Goal: Task Accomplishment & Management: Manage account settings

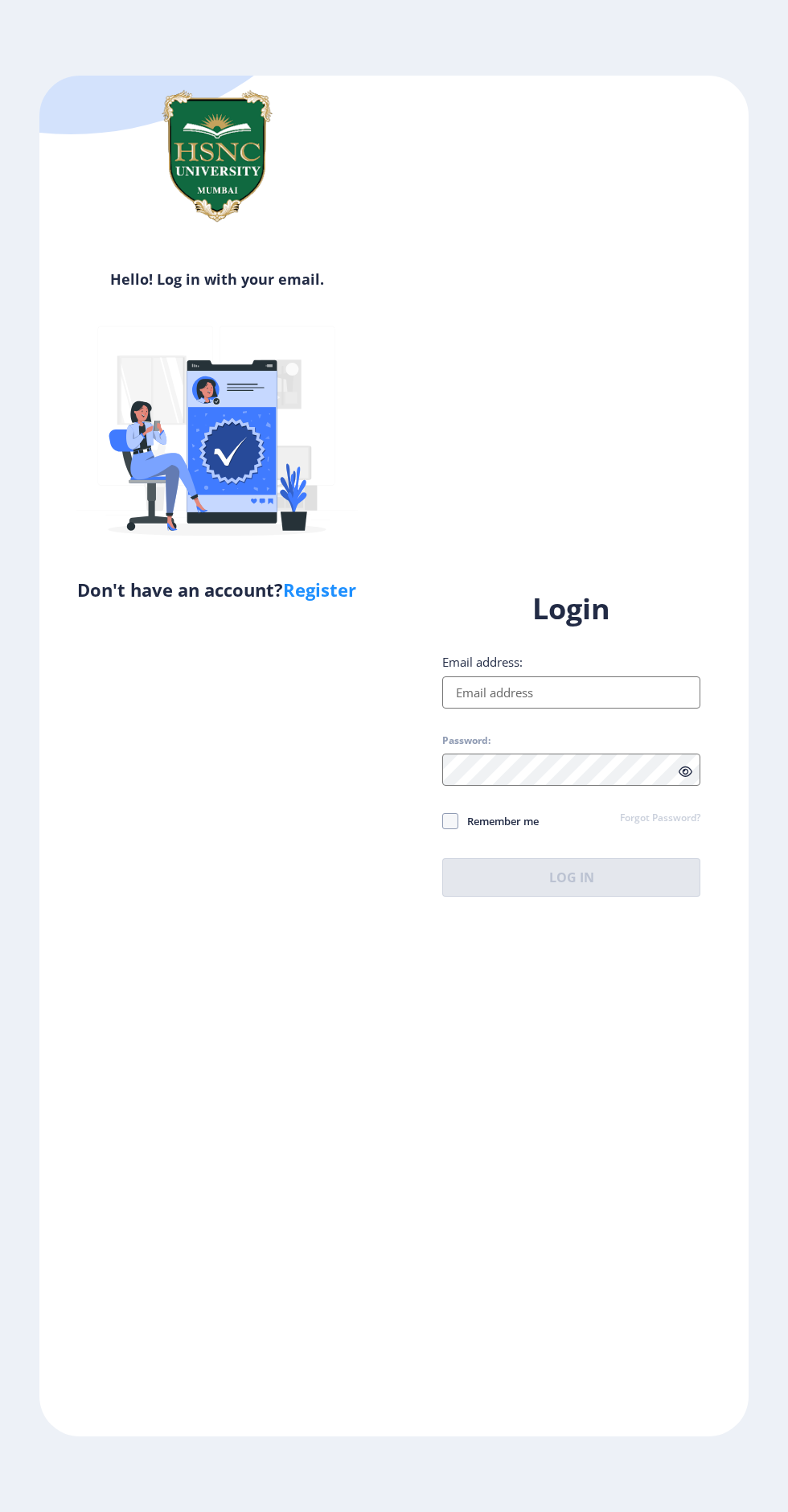
click at [591, 709] on input "Email address:" at bounding box center [571, 693] width 258 height 32
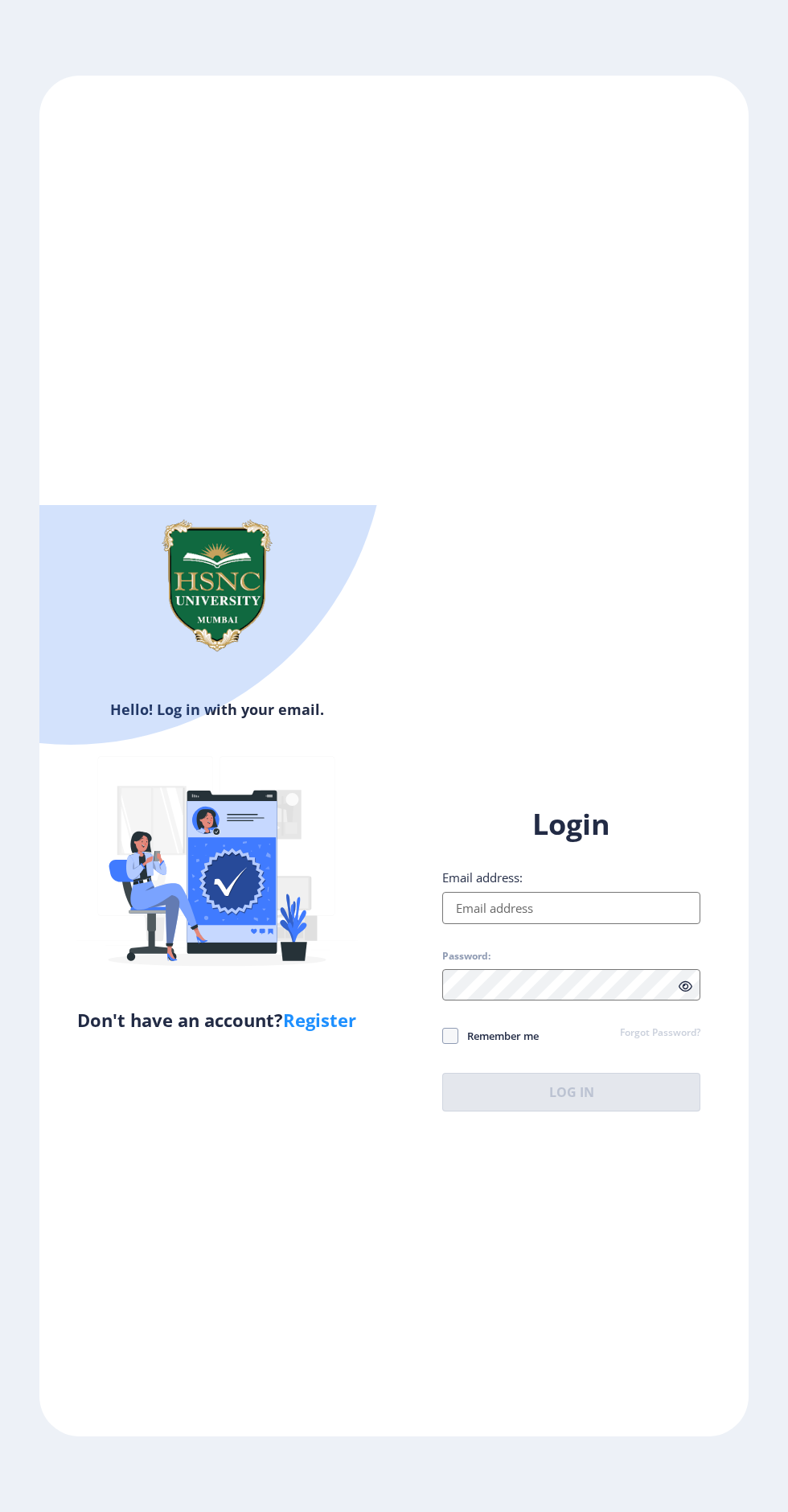
type input "[EMAIL_ADDRESS][DOMAIN_NAME]"
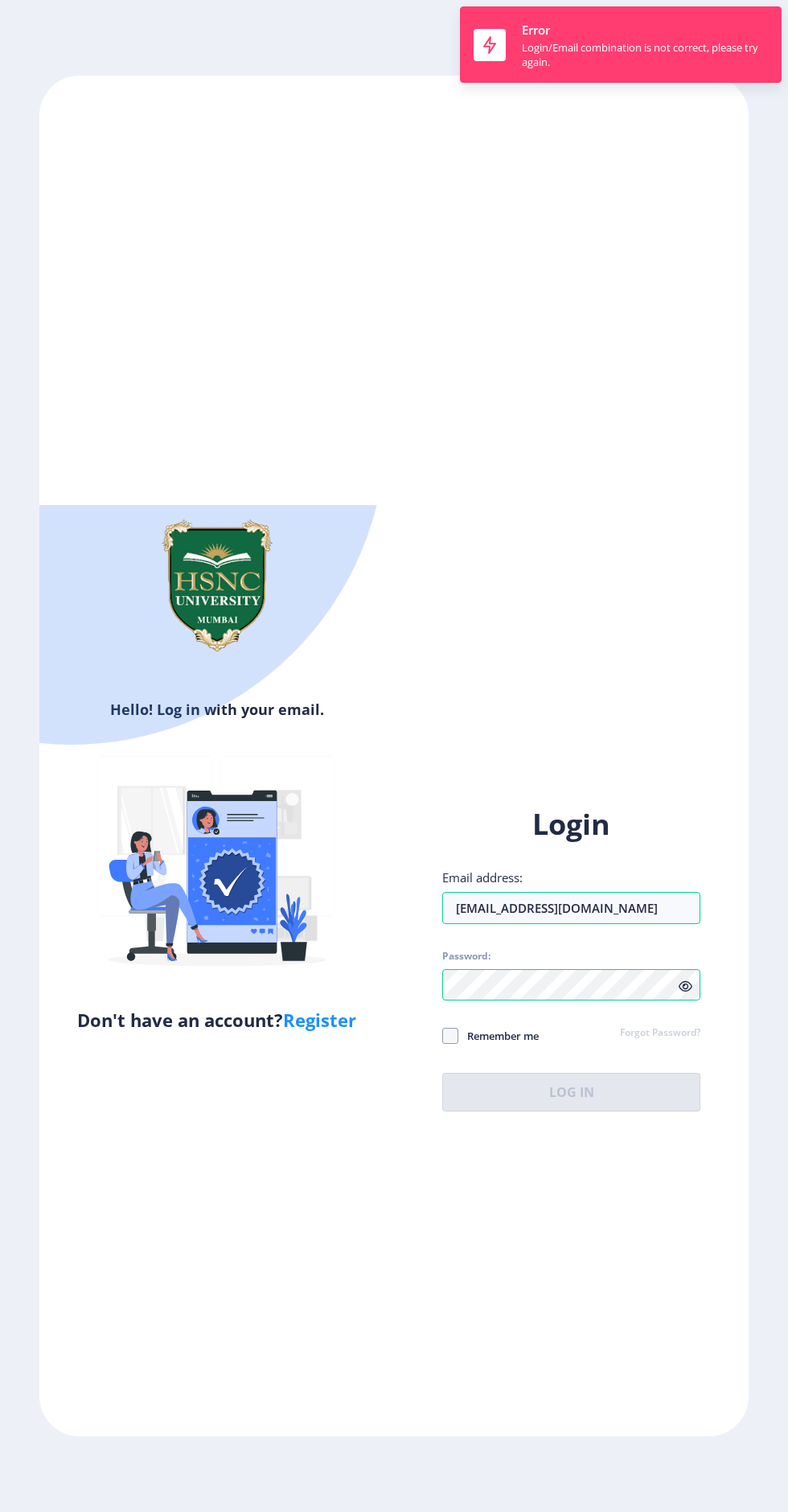
click at [454, 1112] on div "Login Email address: [EMAIL_ADDRESS][DOMAIN_NAME] Password: Remember me Forgot …" at bounding box center [571, 958] width 258 height 307
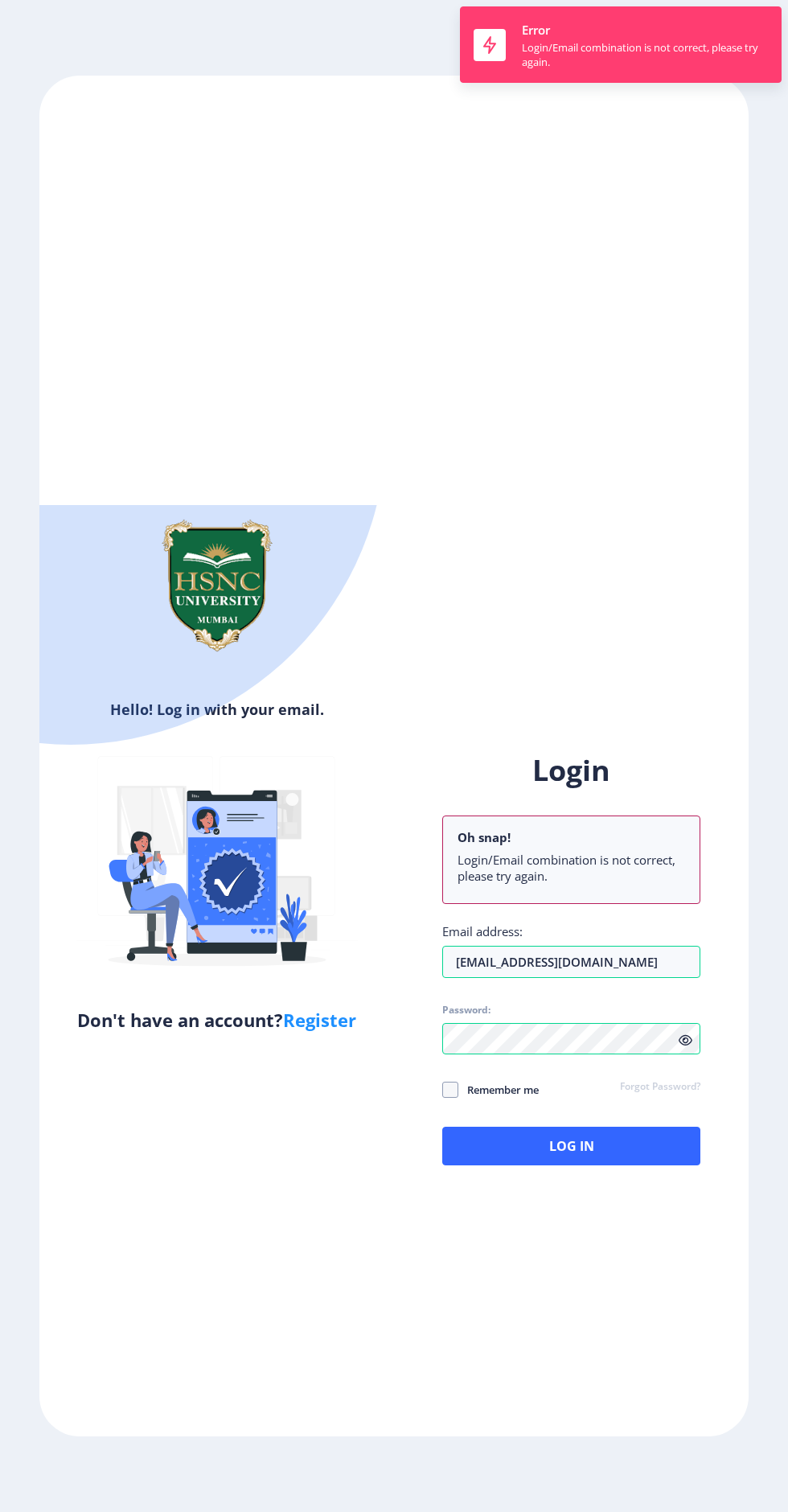
click at [623, 1095] on link "Forgot Password?" at bounding box center [660, 1088] width 80 height 14
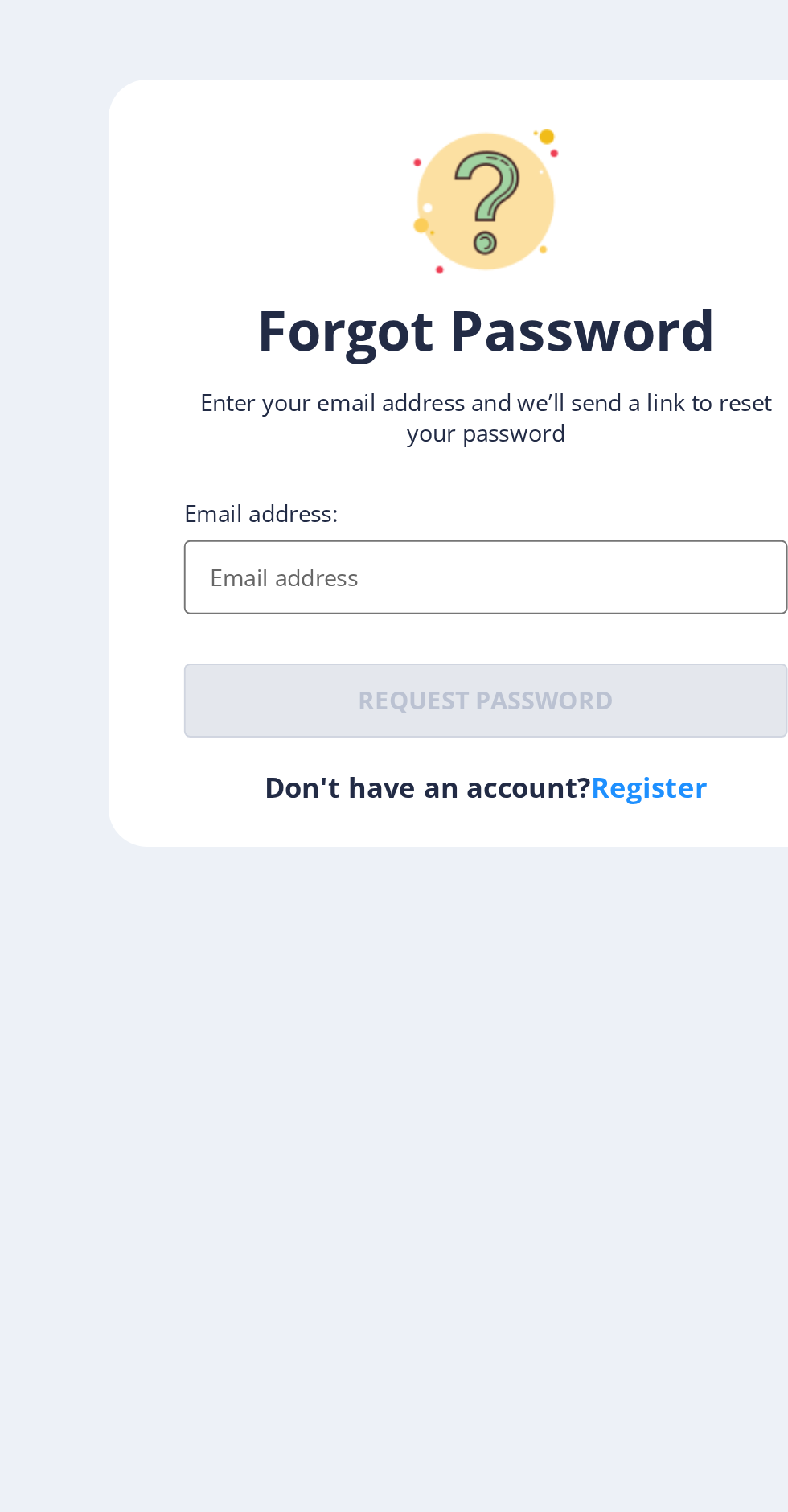
click at [470, 835] on input "Email address:" at bounding box center [394, 815] width 316 height 38
type input "[EMAIL_ADDRESS][DOMAIN_NAME]"
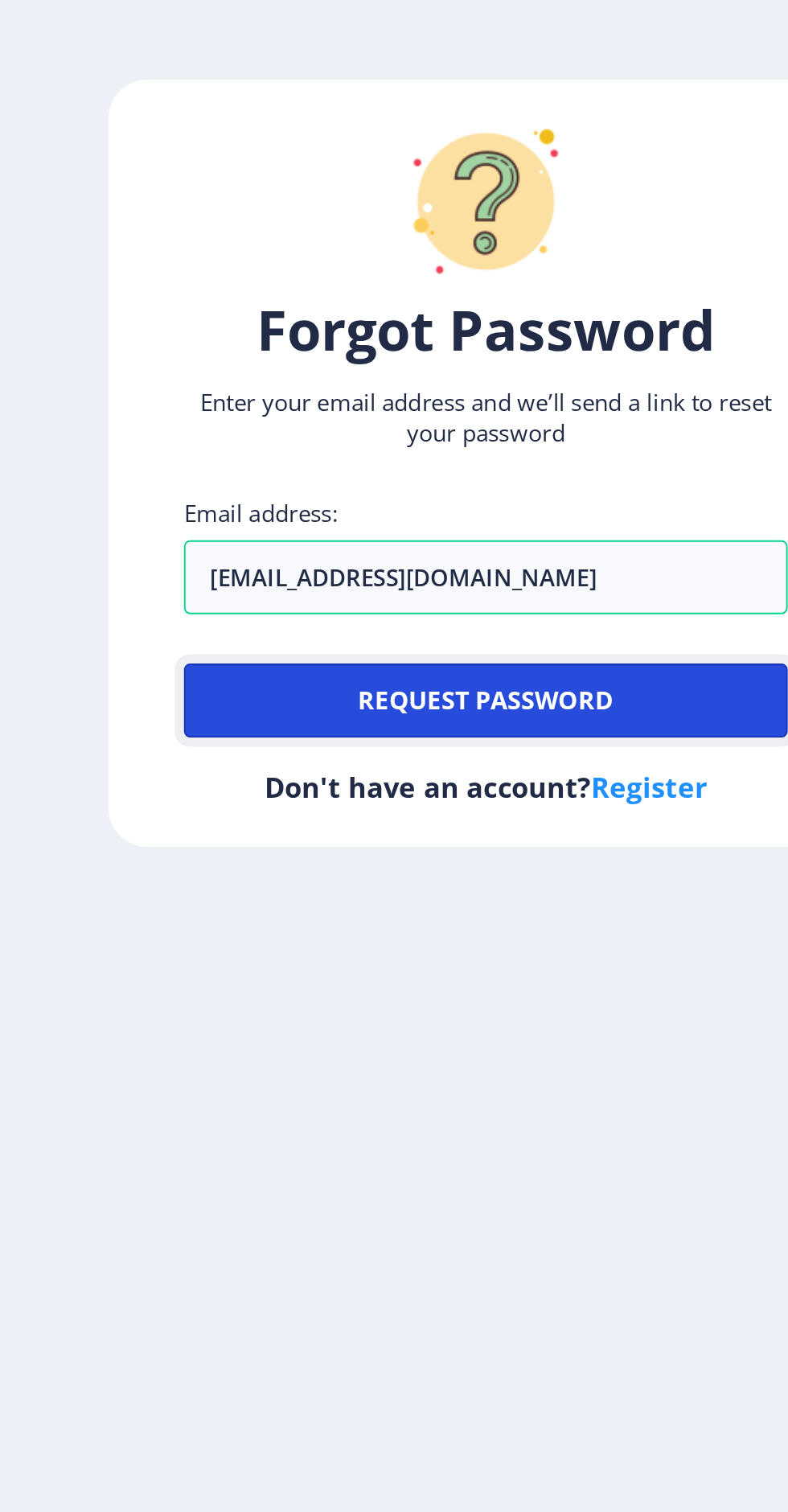
click at [461, 899] on button "Request password" at bounding box center [394, 880] width 316 height 38
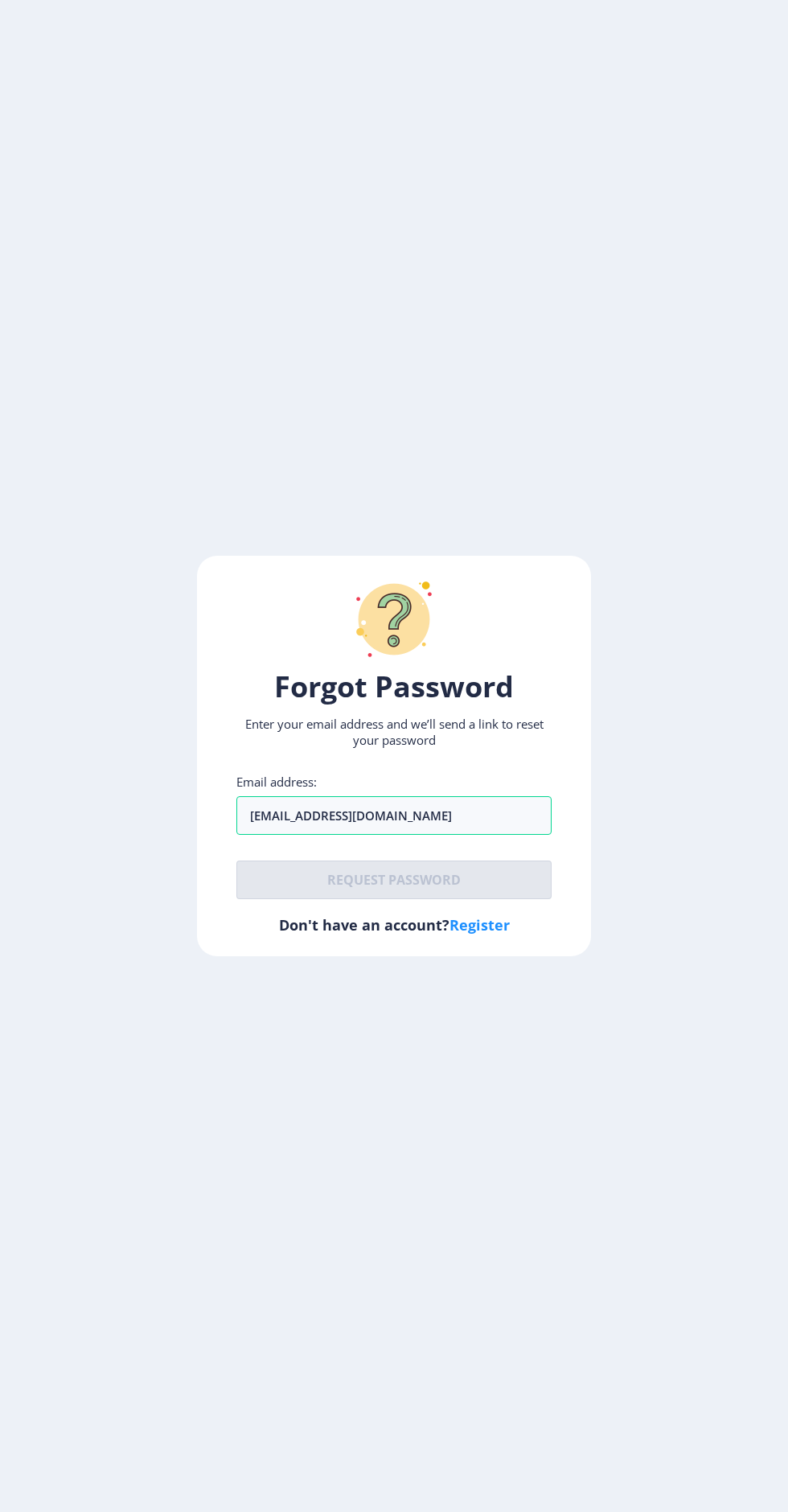
click at [786, 1412] on div "Forgot Password Enter your email address and we’ll send a link to reset your pa…" at bounding box center [394, 756] width 788 height 1512
